Goal: Contribute content

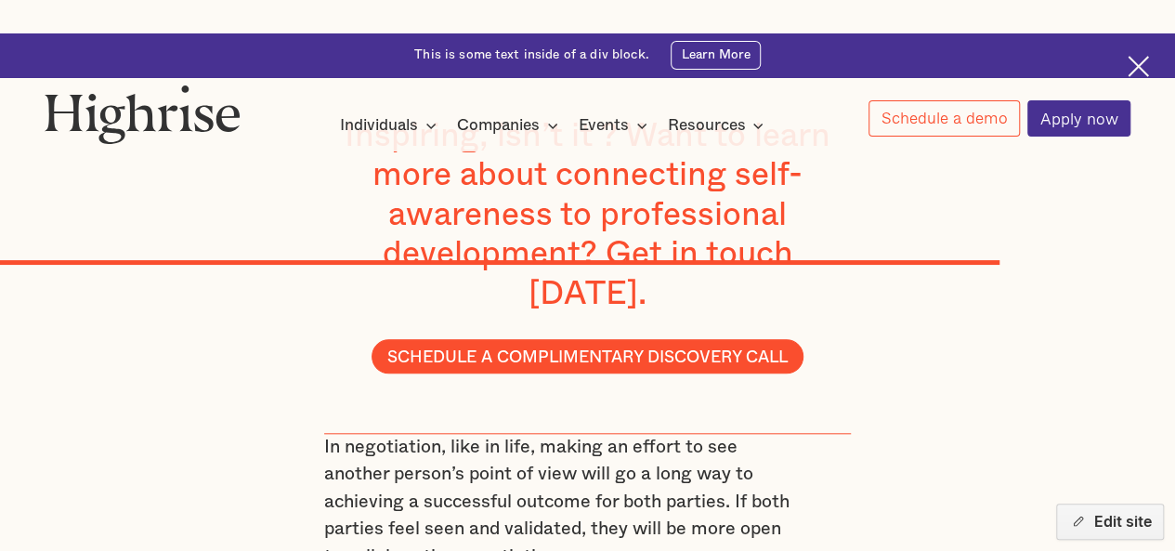
scroll to position [7749, 0]
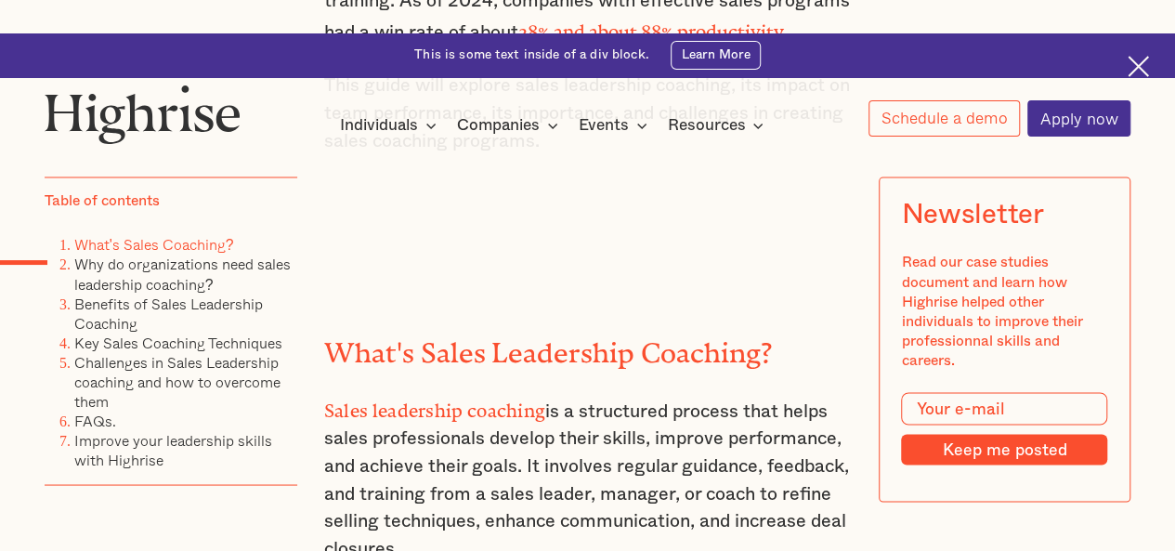
scroll to position [1478, 0]
click at [375, 329] on h2 "What's Sales Leadership Coaching?" at bounding box center [588, 345] width 528 height 32
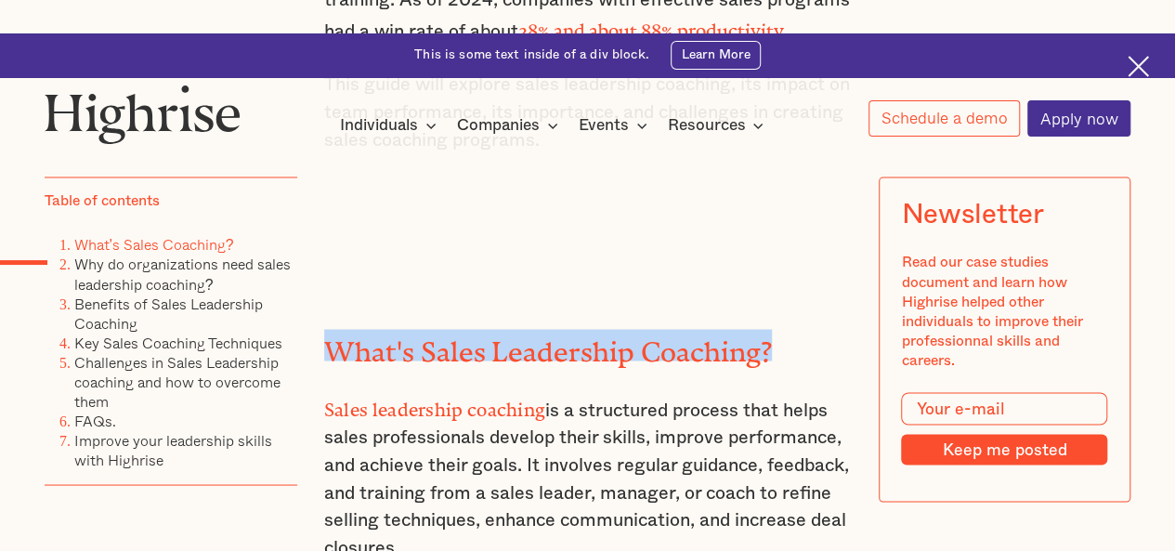
drag, startPoint x: 375, startPoint y: 240, endPoint x: 754, endPoint y: 231, distance: 379.2
click at [754, 329] on h2 "What's Sales Leadership Coaching?" at bounding box center [588, 345] width 528 height 32
copy h2 "What's Sales Leadership Coaching?"
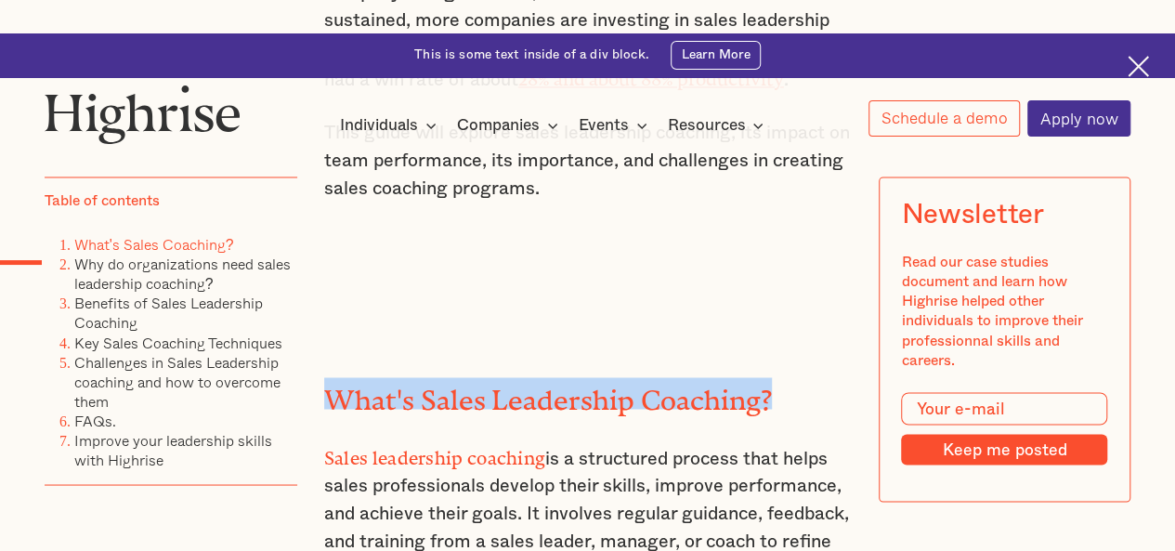
scroll to position [1432, 0]
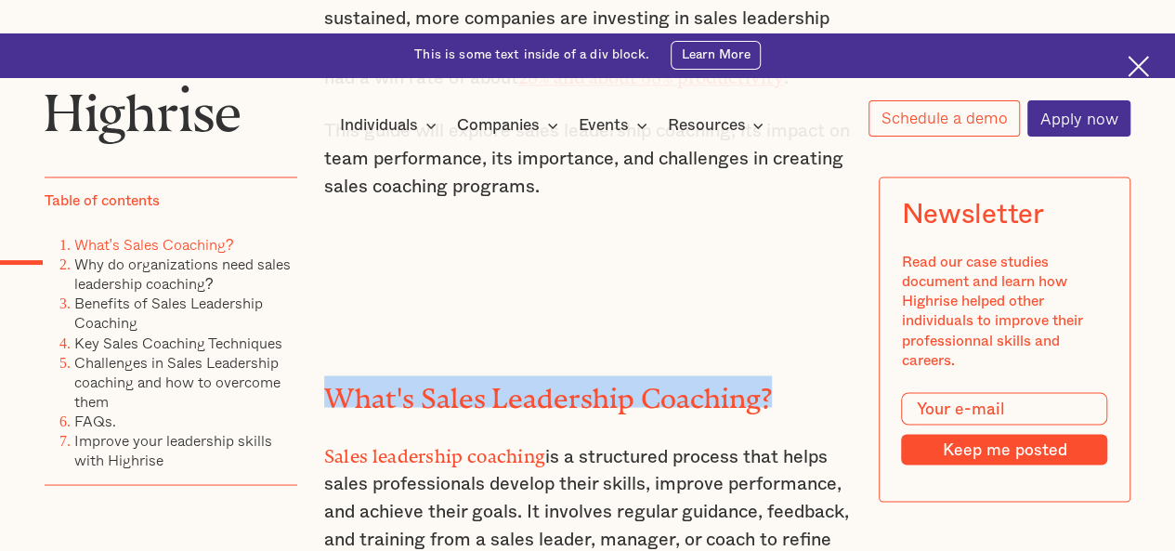
copy h2 "What's Sales Leadership Coaching?"
drag, startPoint x: 401, startPoint y: 486, endPoint x: 310, endPoint y: 343, distance: 169.6
copy p "Sales leadership coaching is a structured process that helps sales professional…"
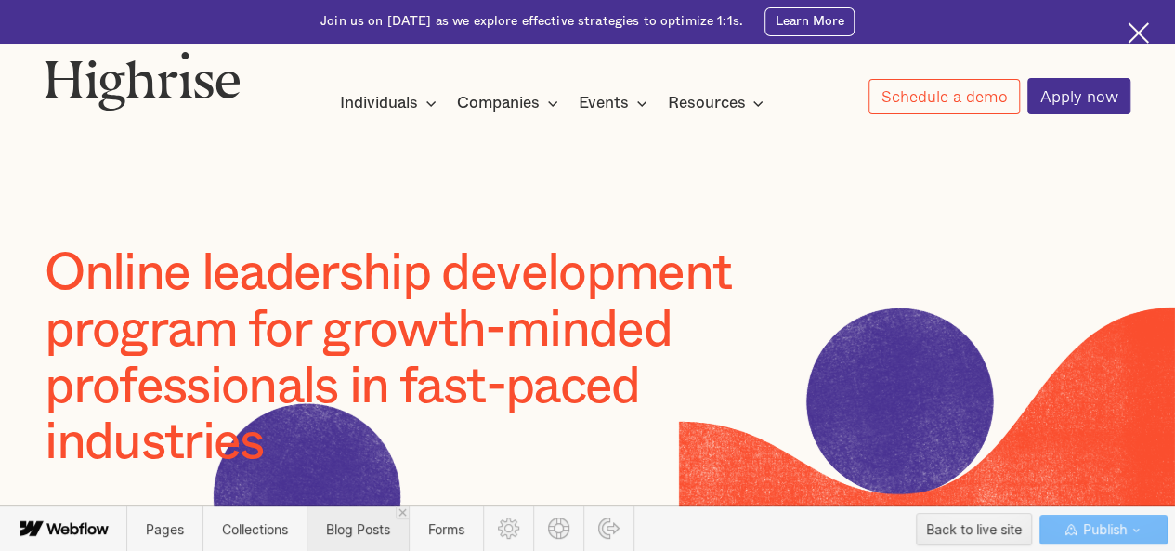
click at [370, 549] on span "Blog Posts" at bounding box center [358, 529] width 102 height 46
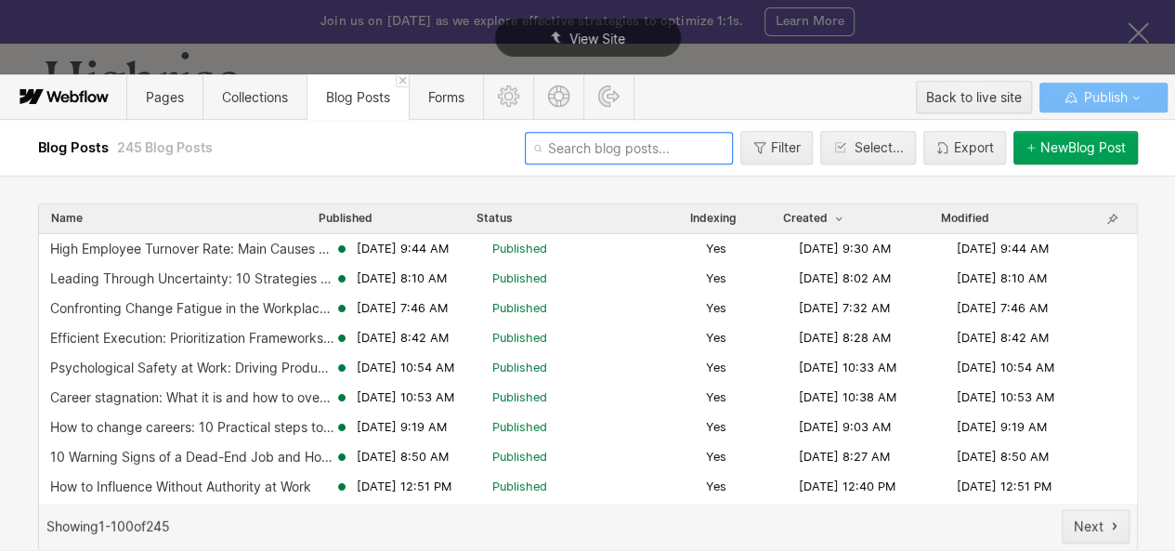
click at [565, 152] on input "text" at bounding box center [629, 148] width 208 height 33
paste input "reputation-vs-character"
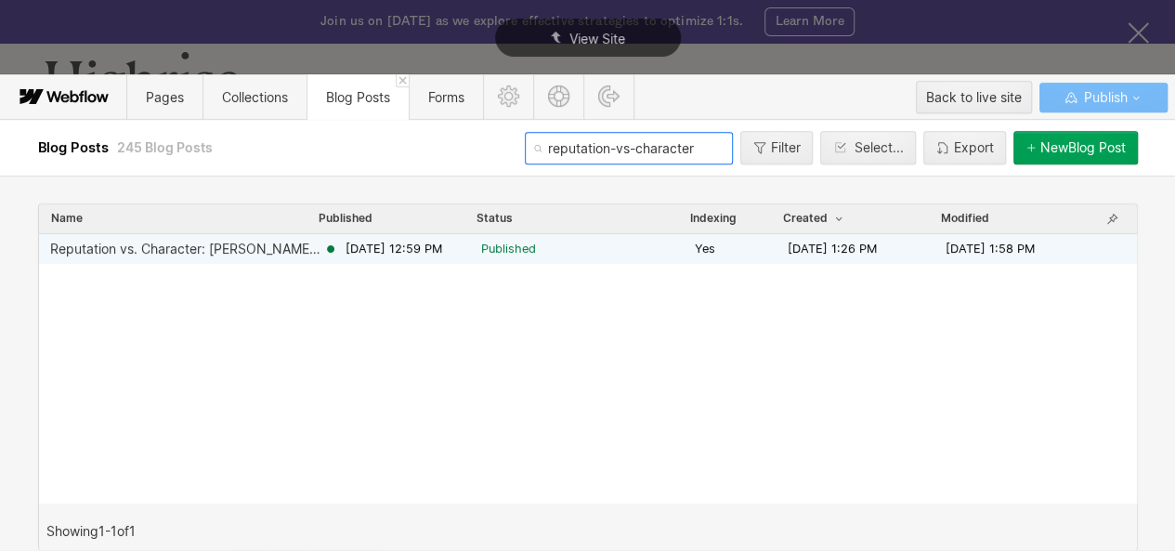
type input "reputation-vs-character"
click at [311, 246] on div "Reputation vs. Character: [PERSON_NAME] & Importance in Leadership" at bounding box center [186, 249] width 273 height 15
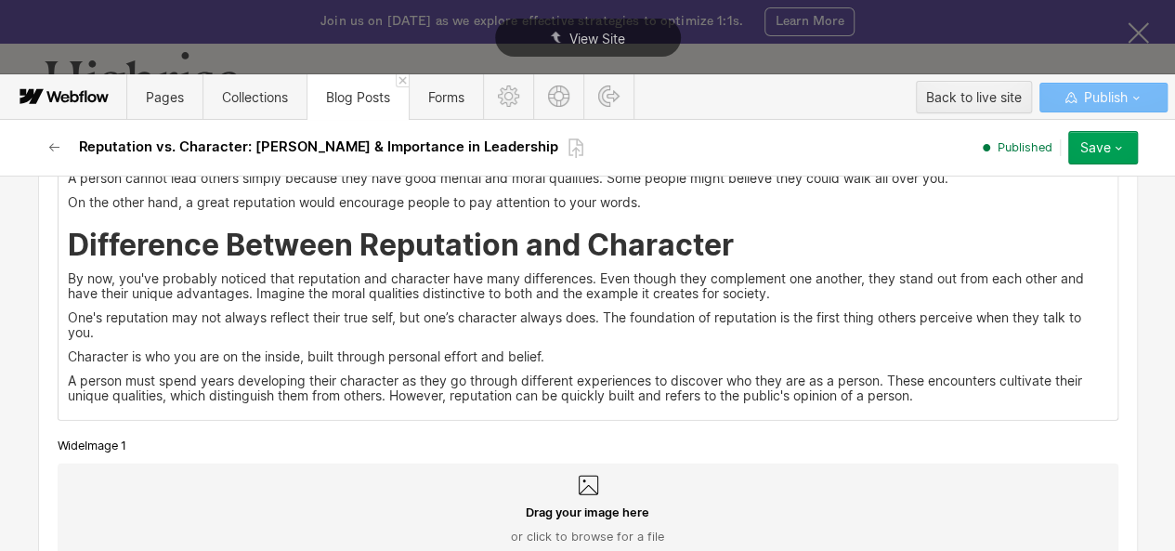
scroll to position [2240, 0]
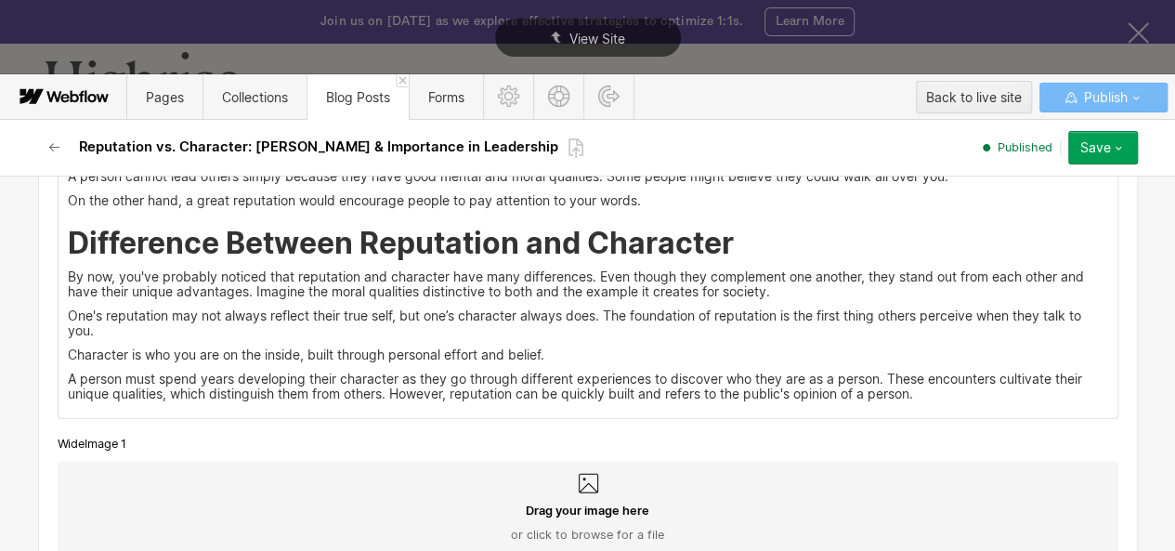
click at [760, 242] on h2 "Difference Between Reputation and Character" at bounding box center [588, 243] width 1041 height 33
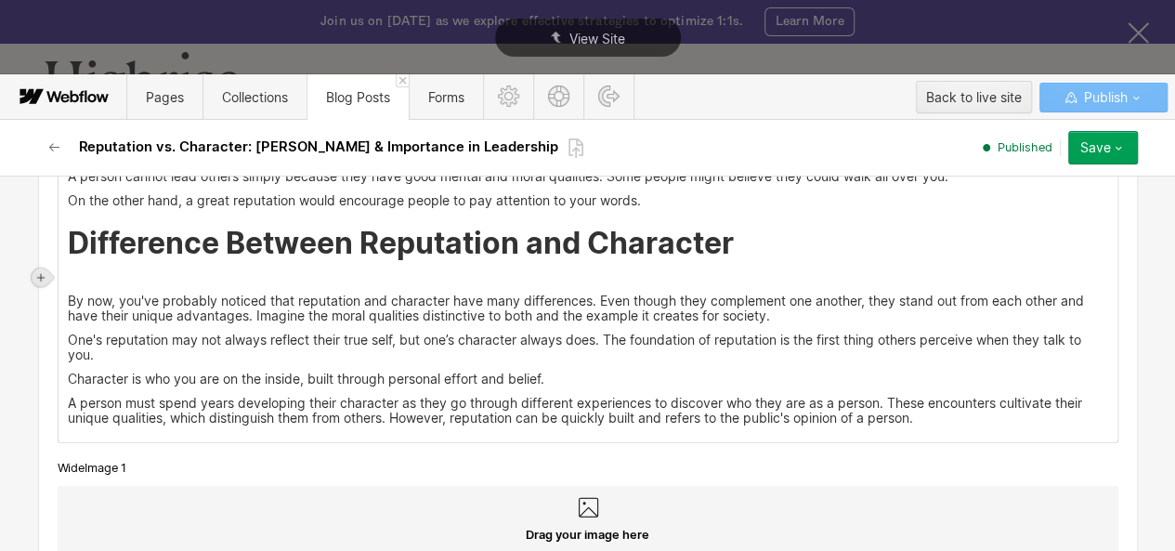
click at [38, 277] on icon at bounding box center [40, 277] width 7 height 7
click at [56, 278] on div at bounding box center [136, 277] width 209 height 26
click at [68, 282] on div at bounding box center [76, 277] width 35 height 29
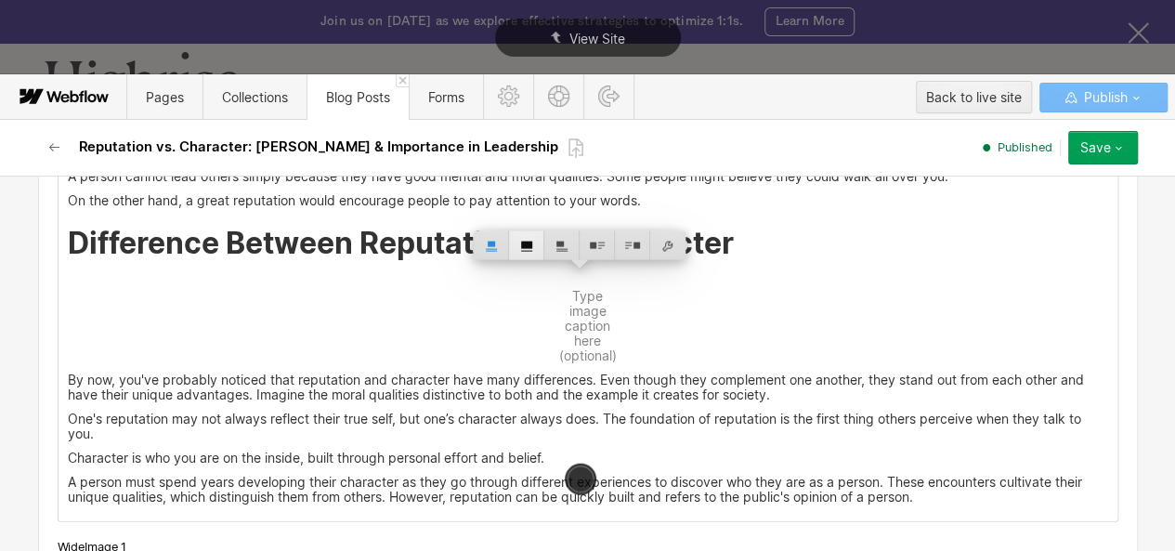
click at [518, 243] on div at bounding box center [526, 245] width 35 height 29
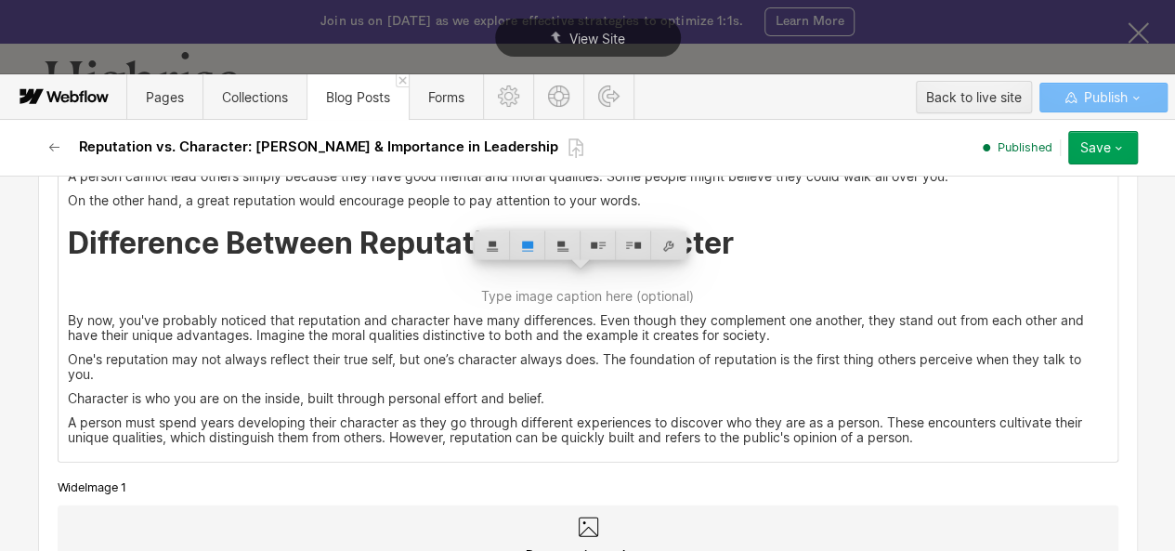
click at [156, 243] on h2 "Difference Between Reputation and Character" at bounding box center [588, 243] width 1041 height 33
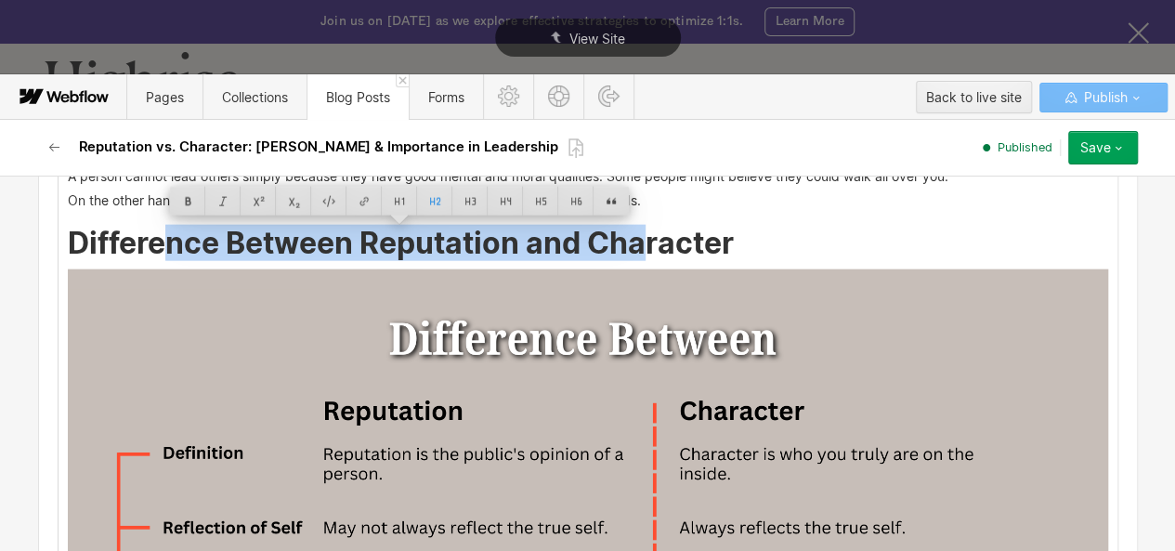
drag, startPoint x: 156, startPoint y: 243, endPoint x: 640, endPoint y: 248, distance: 484.1
click at [640, 248] on h2 "Difference Between Reputation and Character" at bounding box center [588, 243] width 1041 height 33
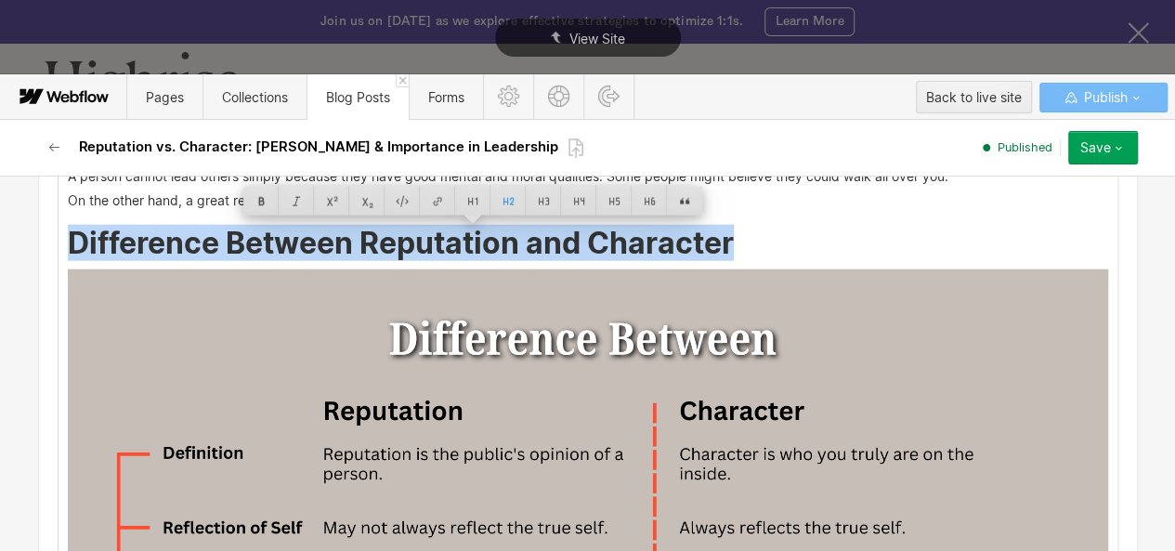
drag, startPoint x: 418, startPoint y: 257, endPoint x: 177, endPoint y: 237, distance: 242.4
click at [177, 237] on h2 "Difference Between Reputation and Character" at bounding box center [588, 243] width 1041 height 33
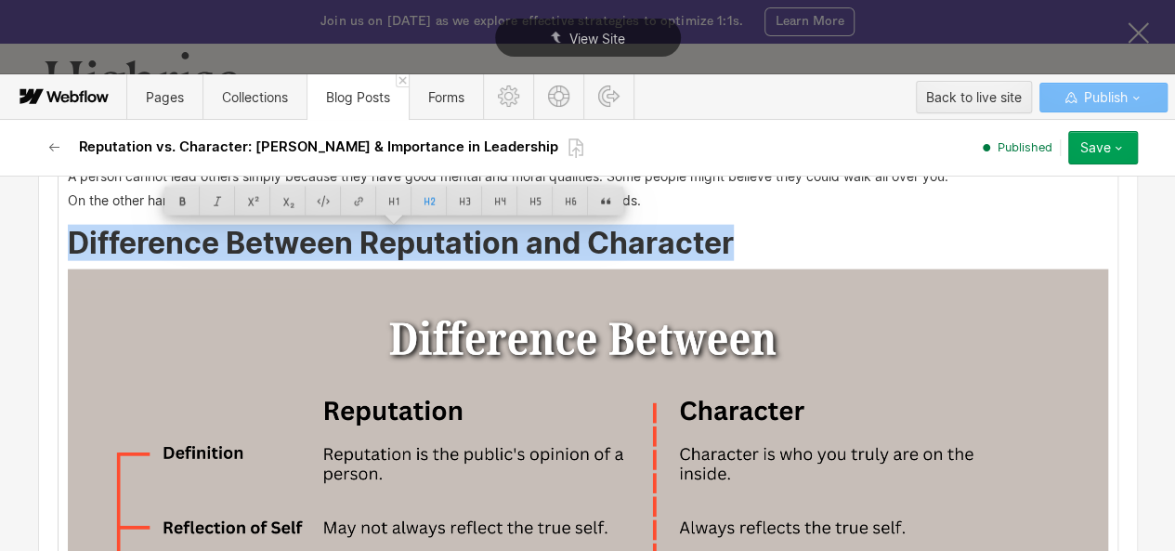
copy h2 "Difference Between Reputation and Character"
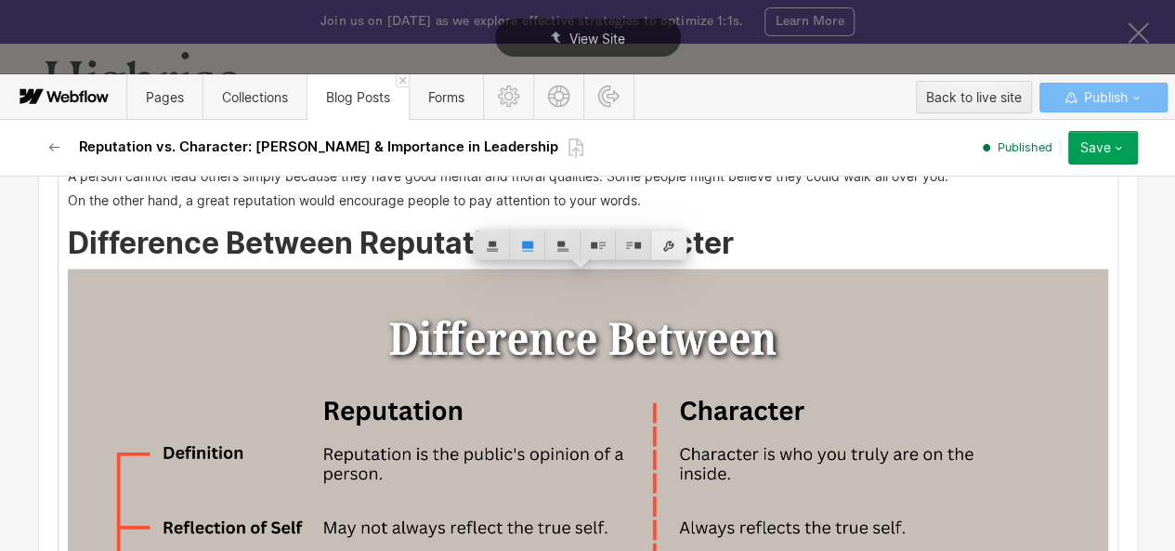
click at [671, 248] on div at bounding box center [668, 245] width 35 height 29
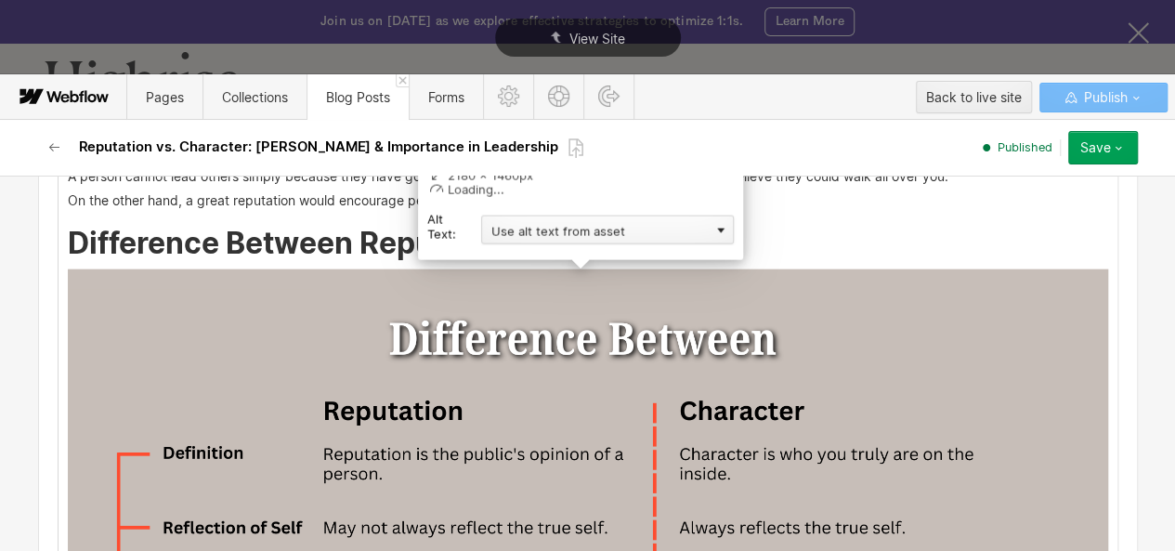
click at [620, 223] on div "Use alt text from asset" at bounding box center [607, 230] width 253 height 29
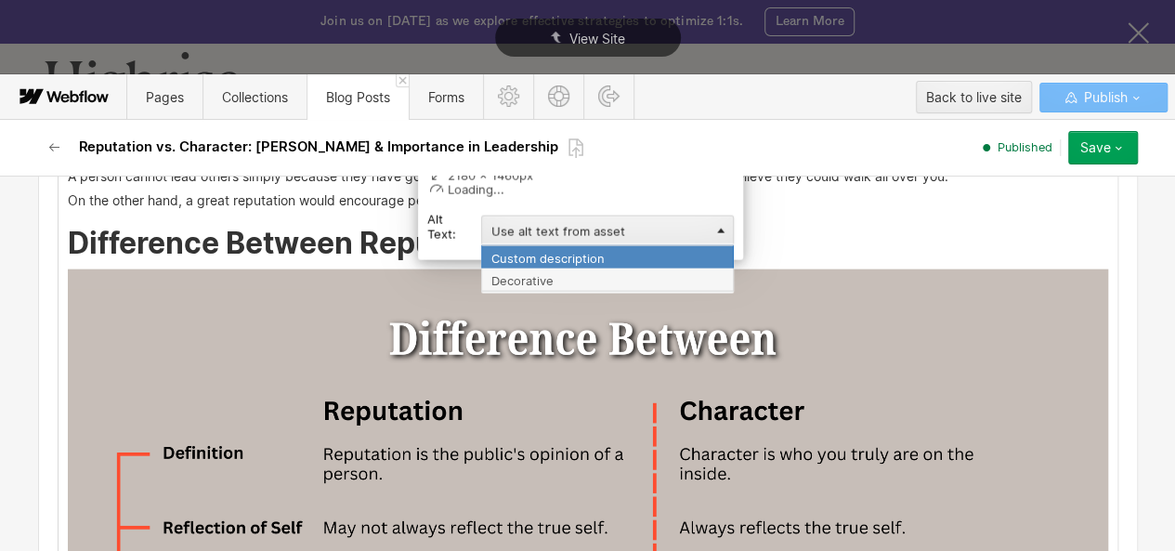
click at [606, 250] on div "Custom description" at bounding box center [607, 256] width 253 height 23
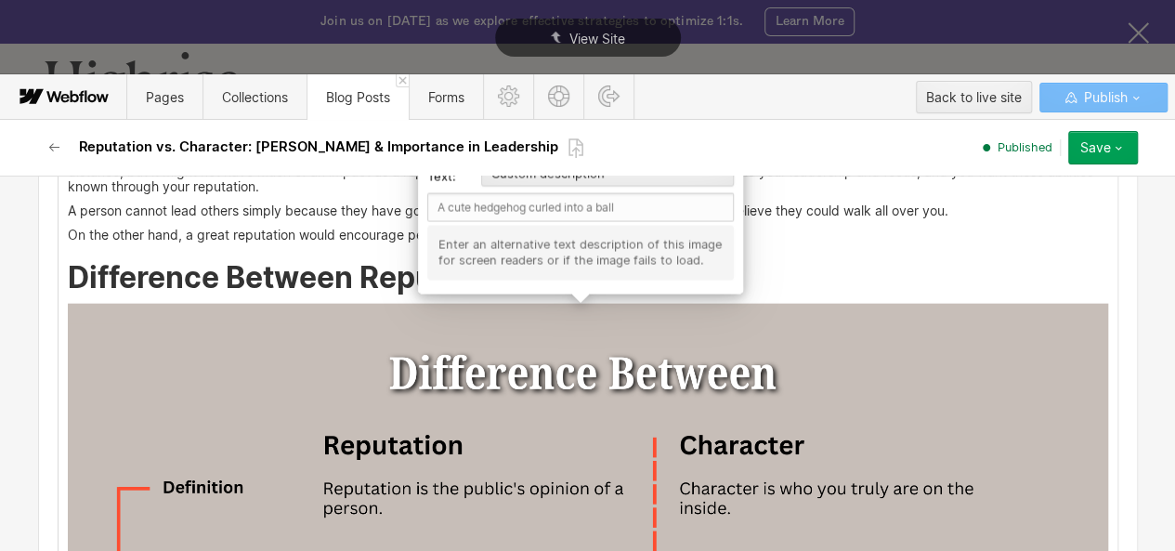
scroll to position [2205, 0]
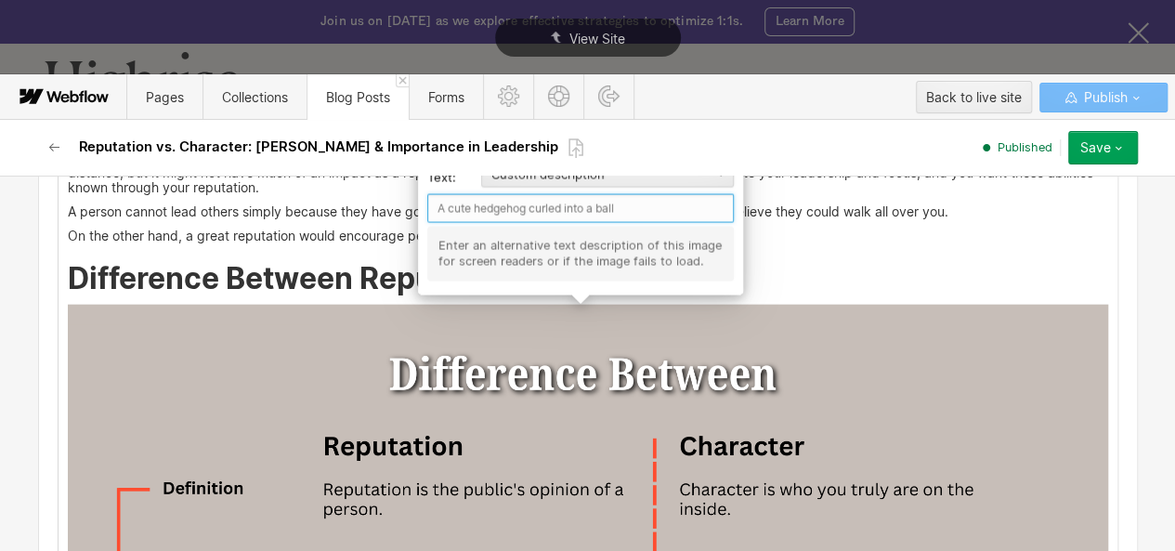
click at [518, 205] on input "text" at bounding box center [580, 208] width 307 height 29
paste input "Difference Between Reputation and Character"
type input "Difference Between Reputation and Character"
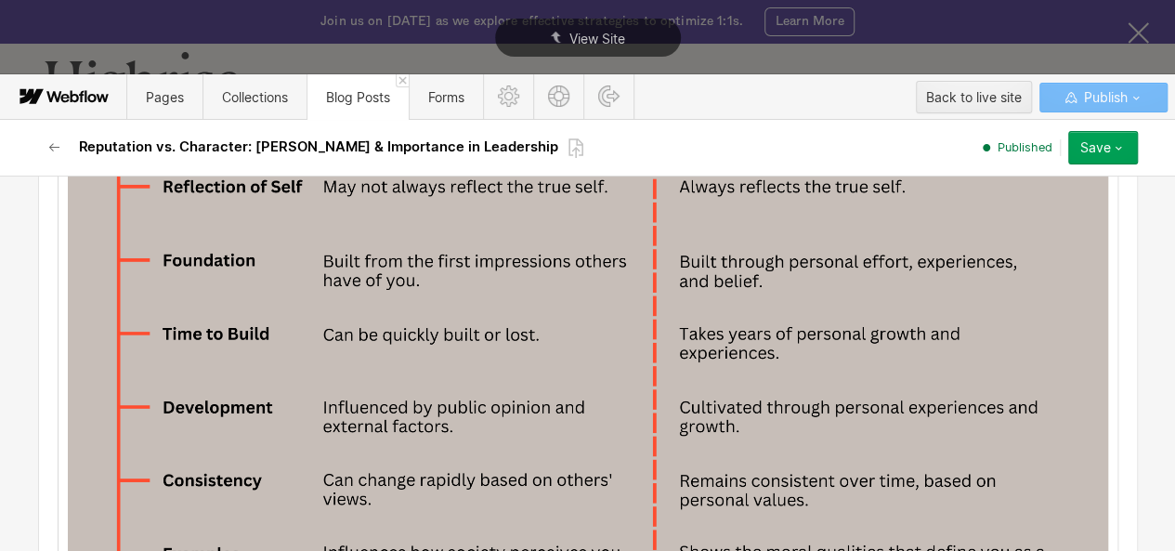
scroll to position [2583, 0]
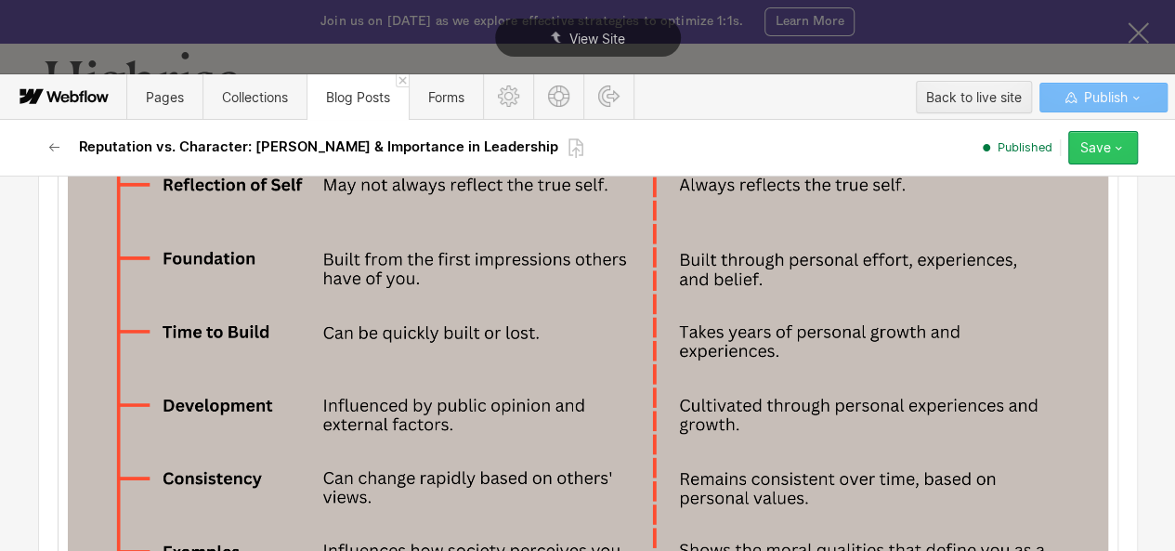
click at [1121, 148] on icon "button" at bounding box center [1118, 147] width 15 height 15
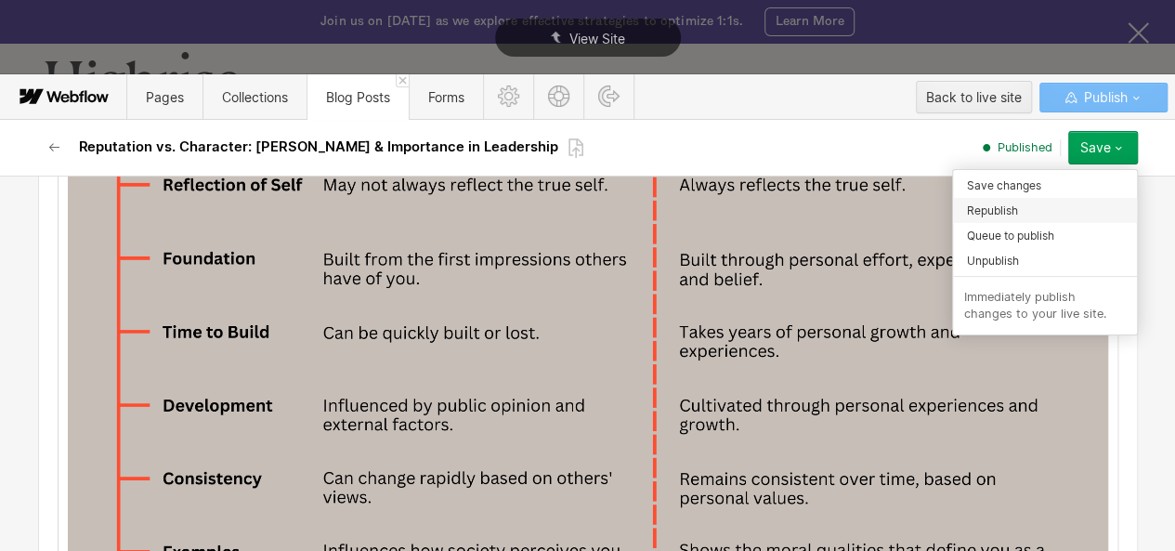
click at [1013, 209] on span "Republish" at bounding box center [992, 211] width 51 height 18
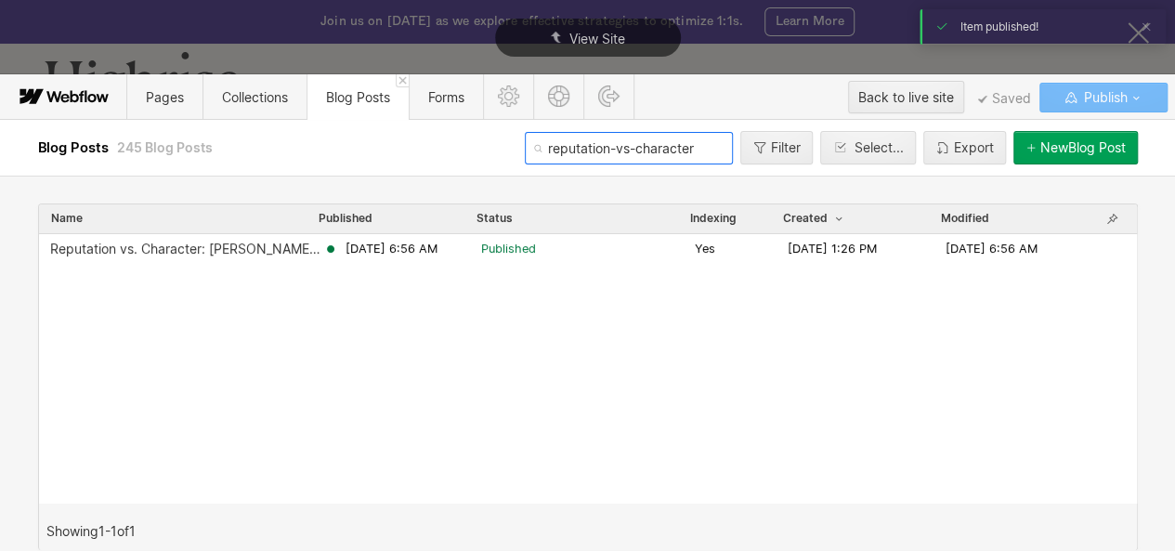
click at [589, 155] on input "reputation-vs-character" at bounding box center [629, 148] width 208 height 33
click at [589, 157] on input "reputation-vs-character" at bounding box center [629, 148] width 208 height 33
paste input "sales-leadership-coaching"
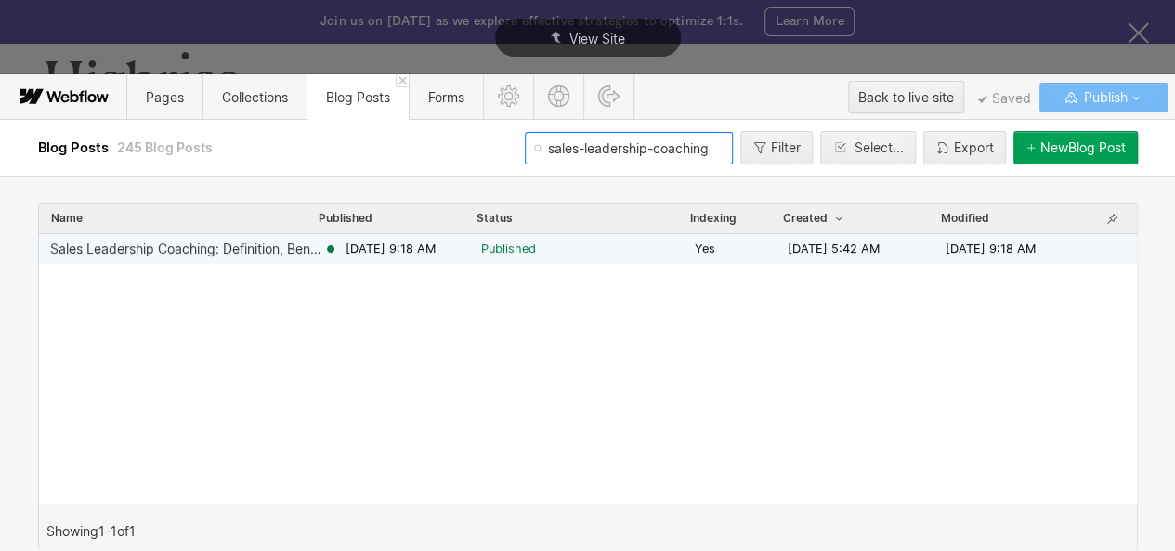
type input "sales-leadership-coaching"
click at [557, 243] on span "Published" at bounding box center [584, 249] width 206 height 17
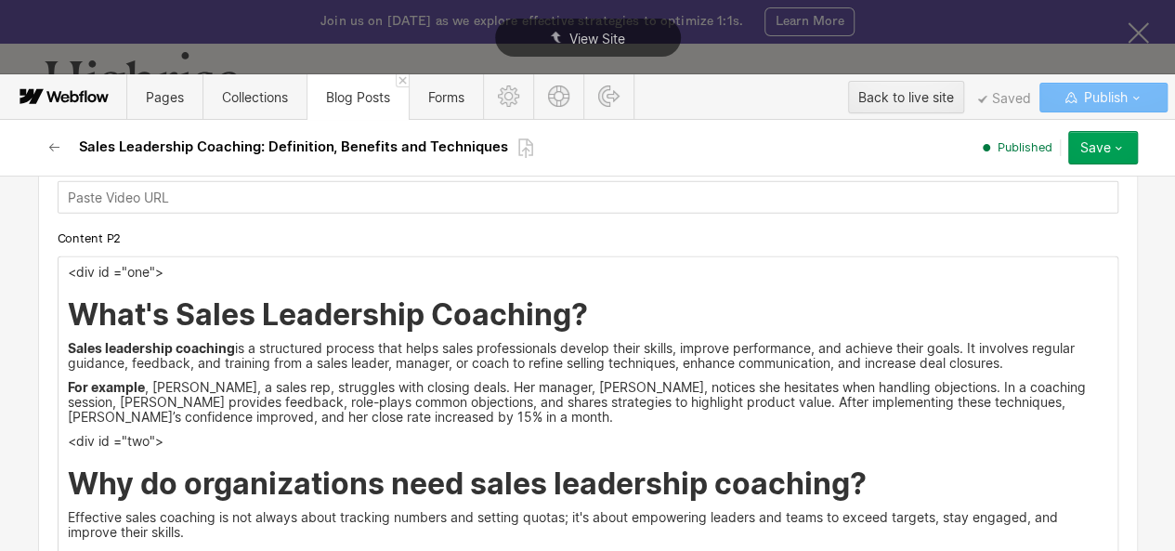
scroll to position [2275, 0]
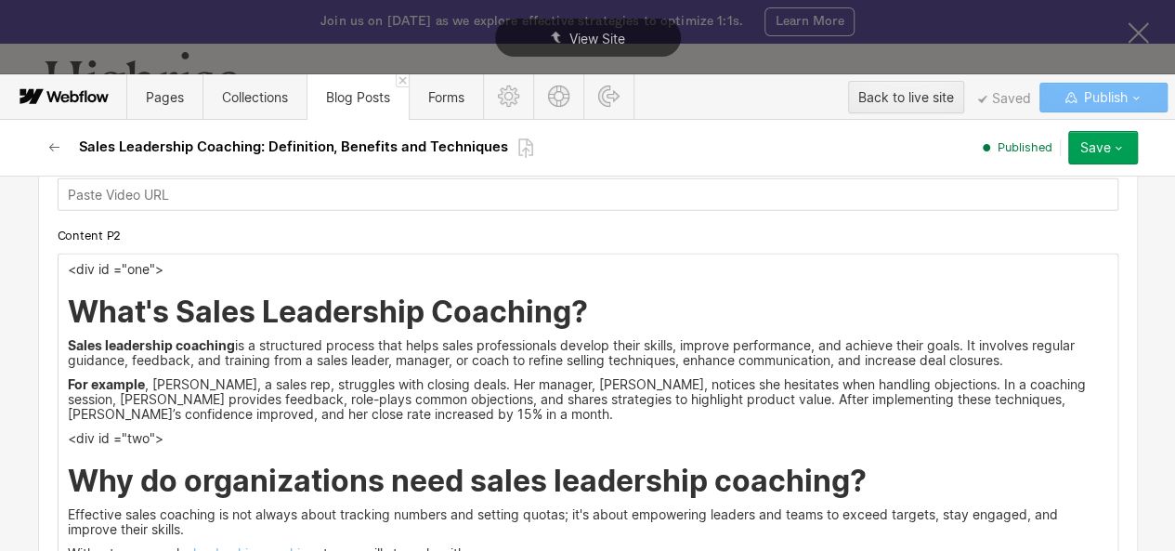
click at [589, 308] on h2 "What's Sales Leadership Coaching?" at bounding box center [588, 311] width 1041 height 33
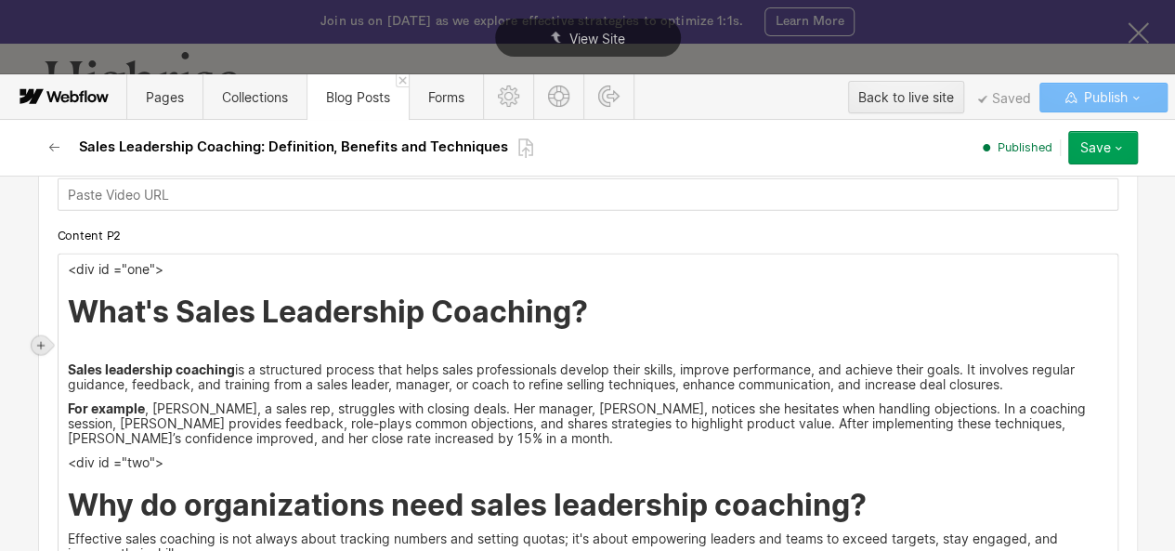
click at [41, 345] on icon at bounding box center [40, 345] width 7 height 7
click at [76, 347] on div at bounding box center [76, 345] width 35 height 29
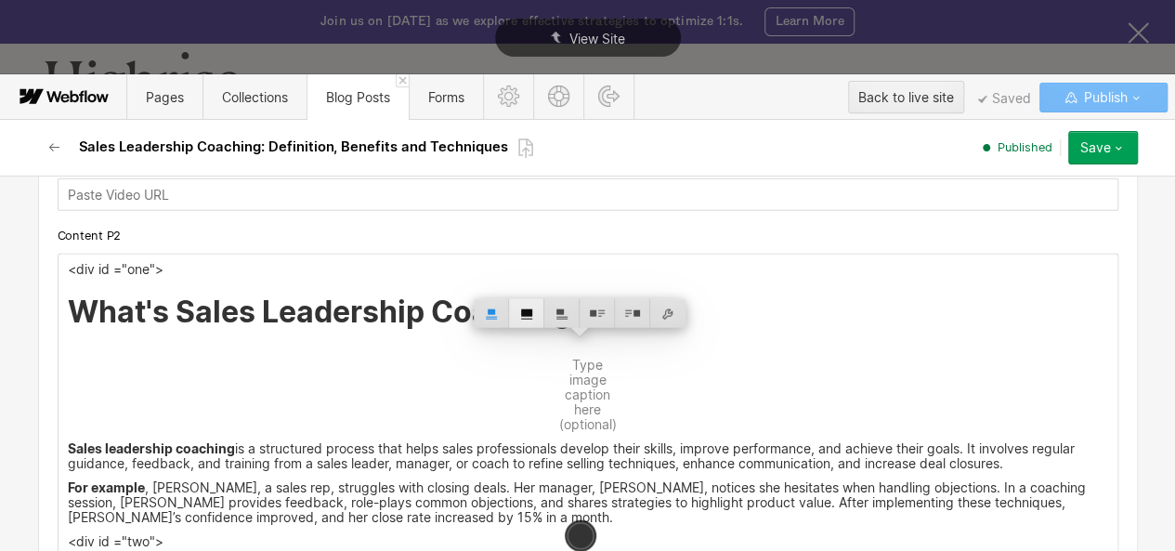
click at [526, 315] on div at bounding box center [526, 313] width 35 height 29
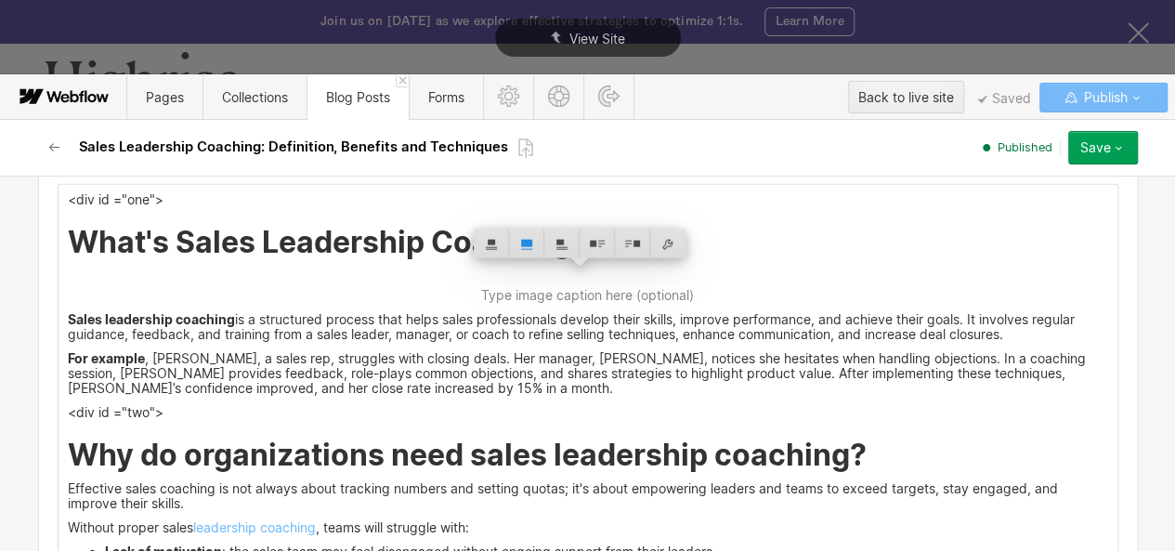
scroll to position [2342, 0]
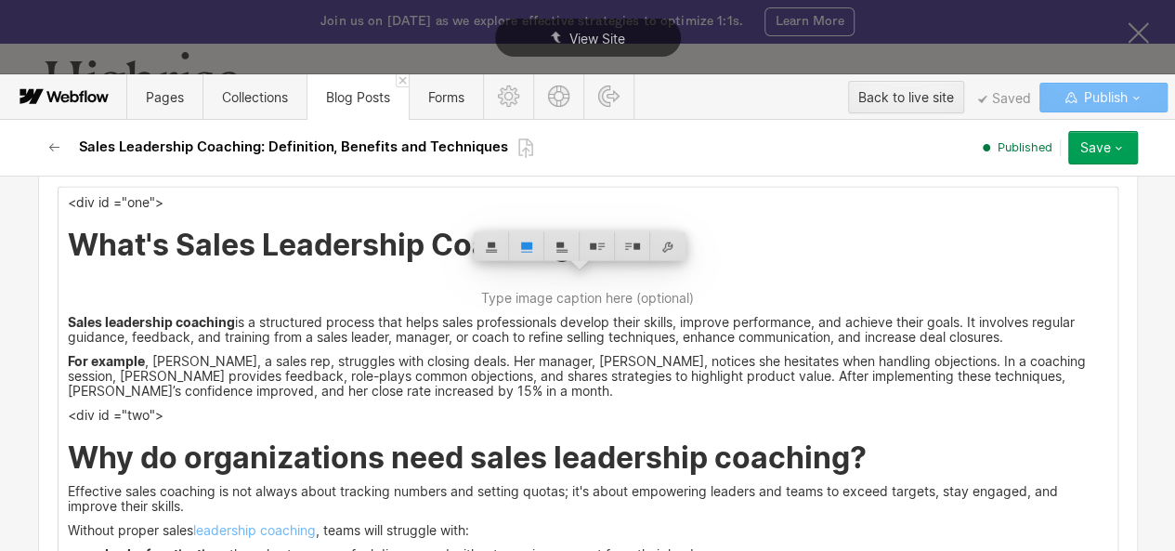
click at [128, 248] on h2 "What's Sales Leadership Coaching?" at bounding box center [588, 245] width 1041 height 33
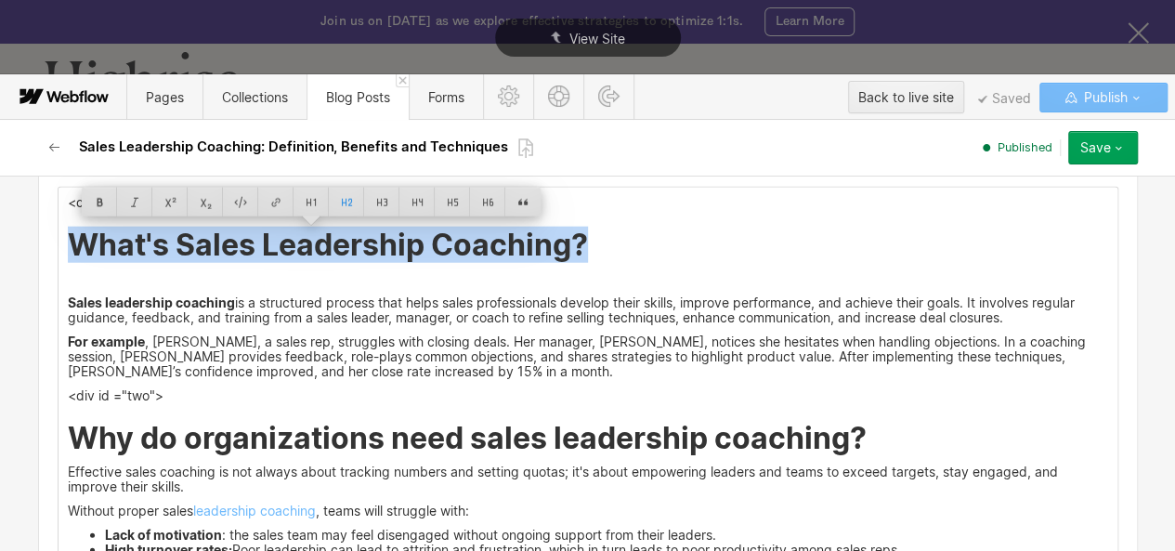
drag, startPoint x: 128, startPoint y: 248, endPoint x: 570, endPoint y: 246, distance: 442.3
click at [570, 244] on h2 "What's Sales Leadership Coaching?" at bounding box center [588, 245] width 1041 height 33
copy h2 "What's Sales Leadership Coaching?"
click at [588, 283] on img at bounding box center [588, 283] width 0 height 0
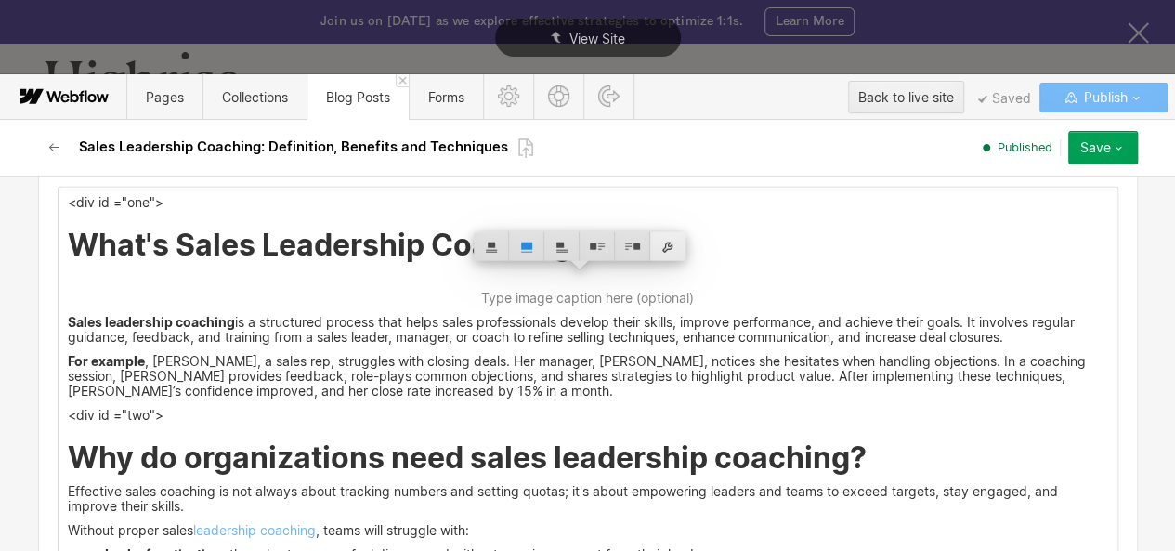
click at [660, 248] on div at bounding box center [667, 246] width 35 height 29
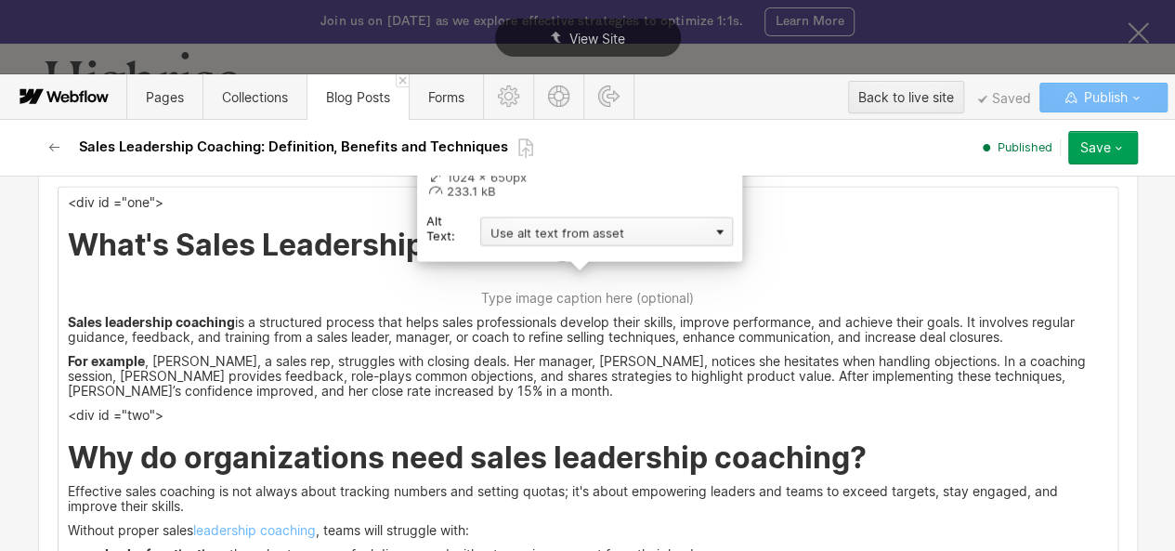
click at [569, 237] on div "Use alt text from asset" at bounding box center [606, 231] width 253 height 29
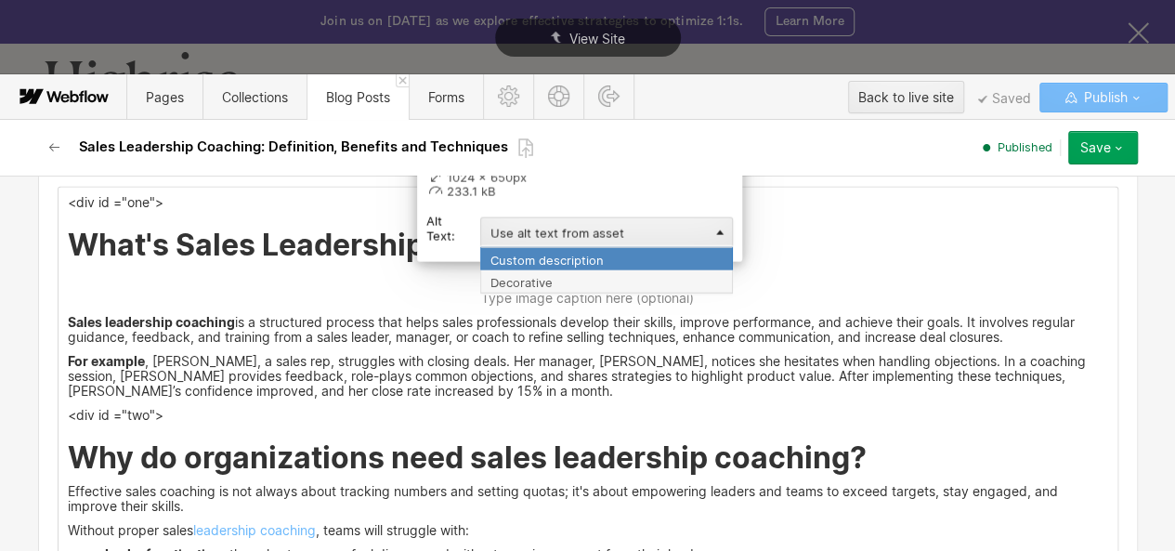
click at [543, 261] on div "Custom description" at bounding box center [606, 258] width 253 height 23
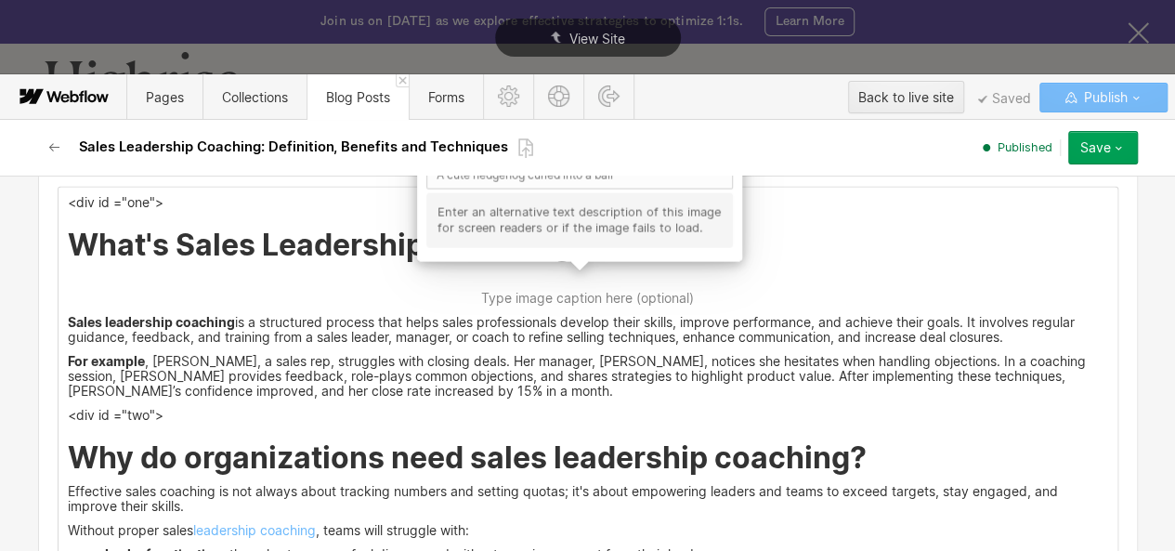
scroll to position [2265, 0]
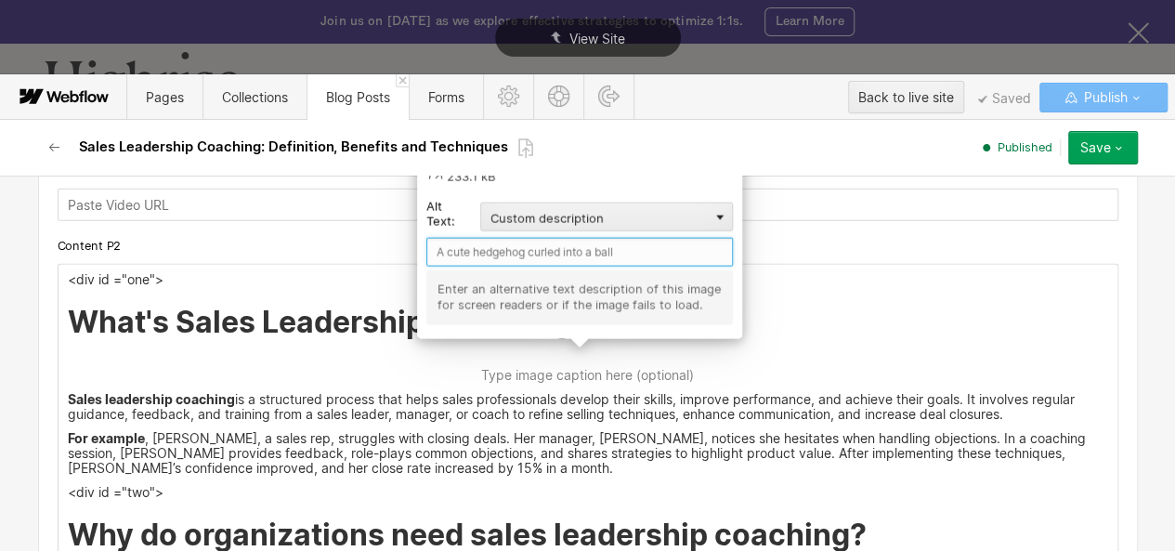
click at [489, 243] on input "text" at bounding box center [579, 252] width 307 height 29
paste input "What's Sales Leadership Coaching?"
type input "What's Sales Leadership Coaching?"
click at [588, 361] on img at bounding box center [588, 361] width 0 height 0
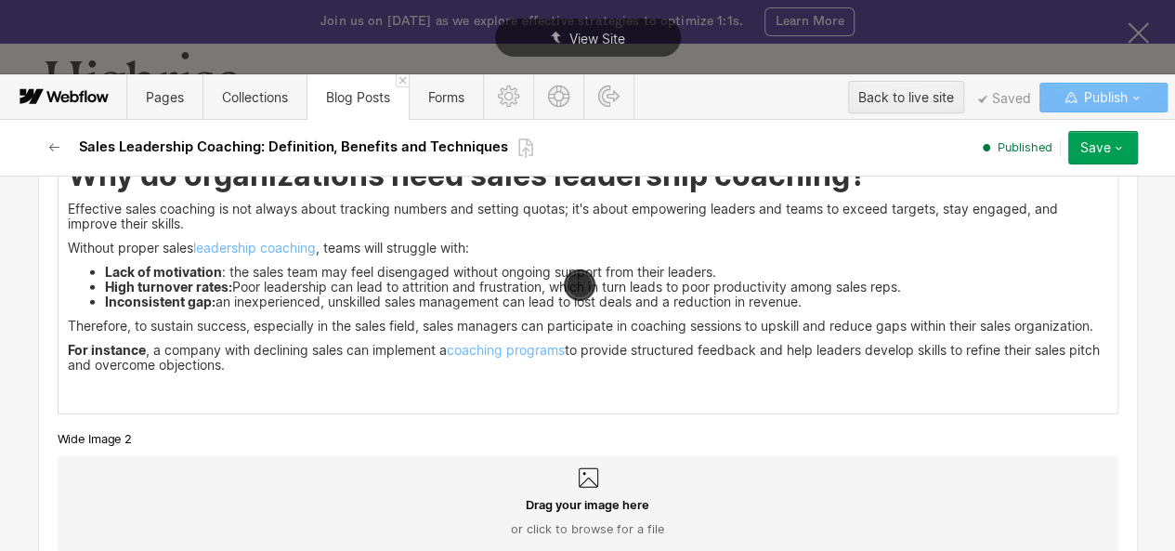
scroll to position [2633, 0]
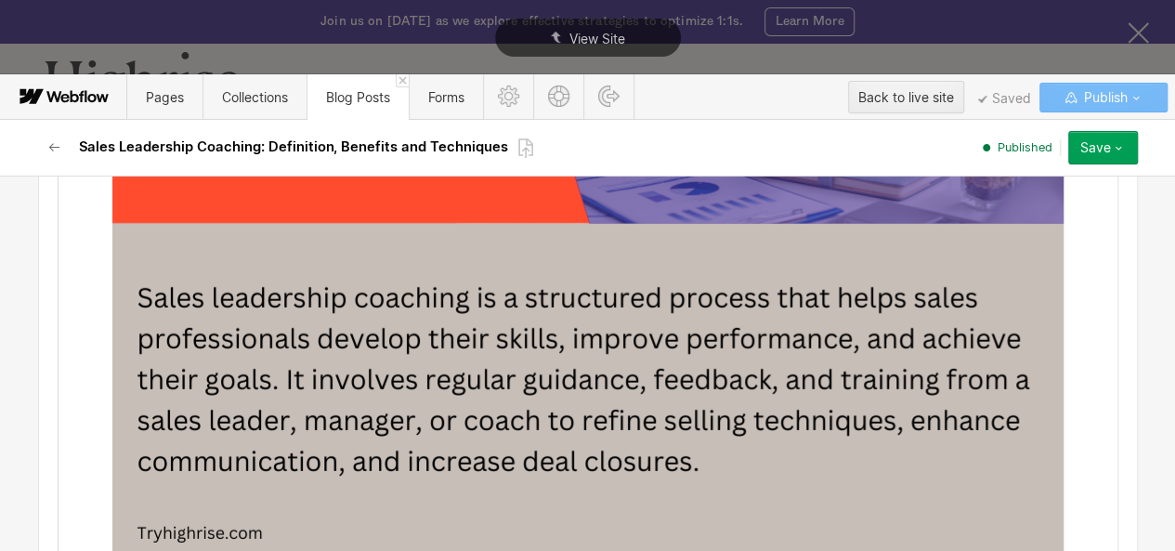
click at [1103, 156] on button "Save" at bounding box center [1104, 147] width 70 height 33
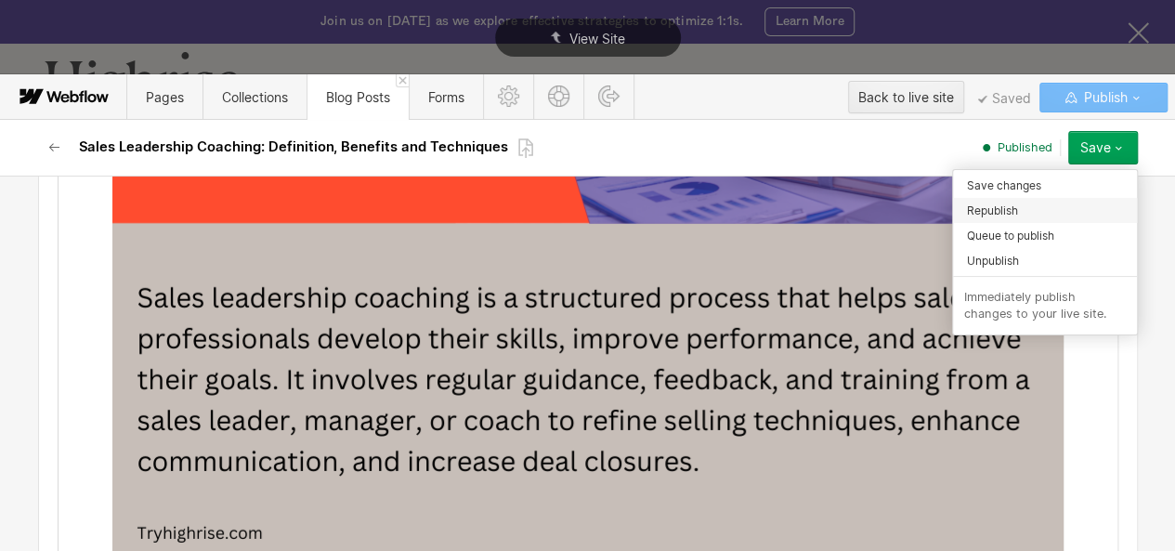
click at [1003, 203] on span "Republish" at bounding box center [992, 211] width 51 height 18
